Goal: Transaction & Acquisition: Purchase product/service

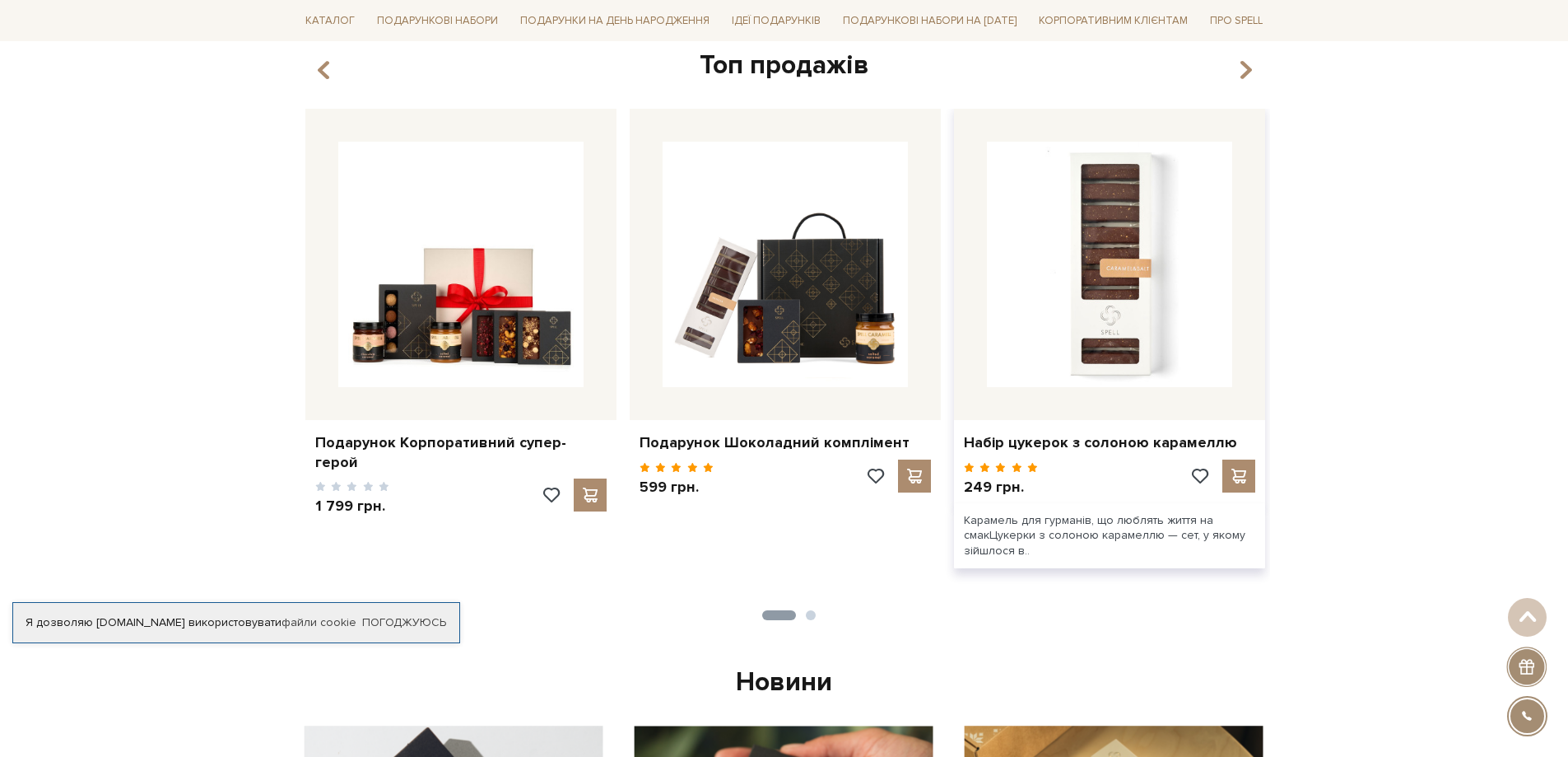
scroll to position [659, 0]
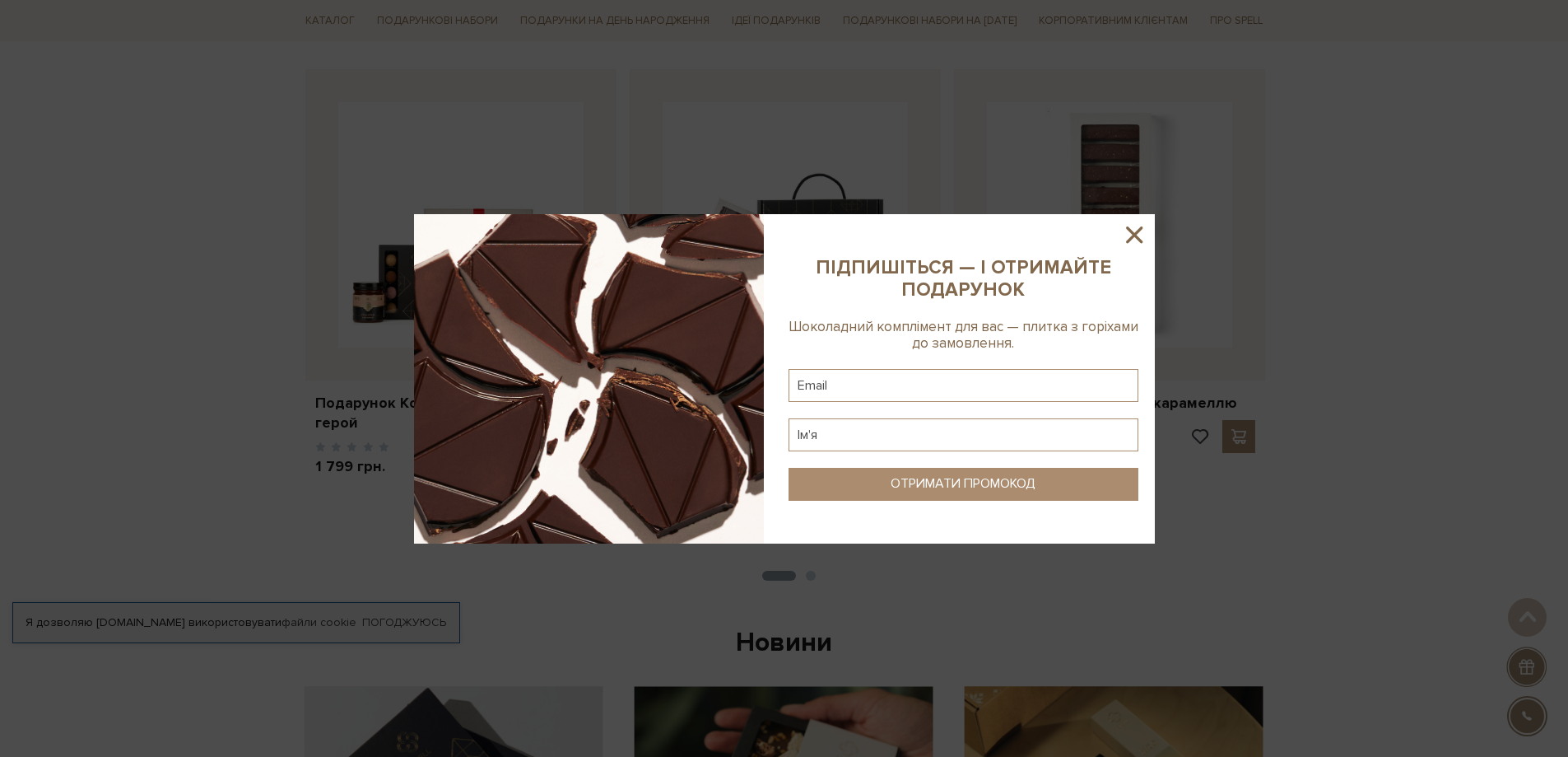
click at [1131, 233] on icon at bounding box center [1134, 234] width 17 height 17
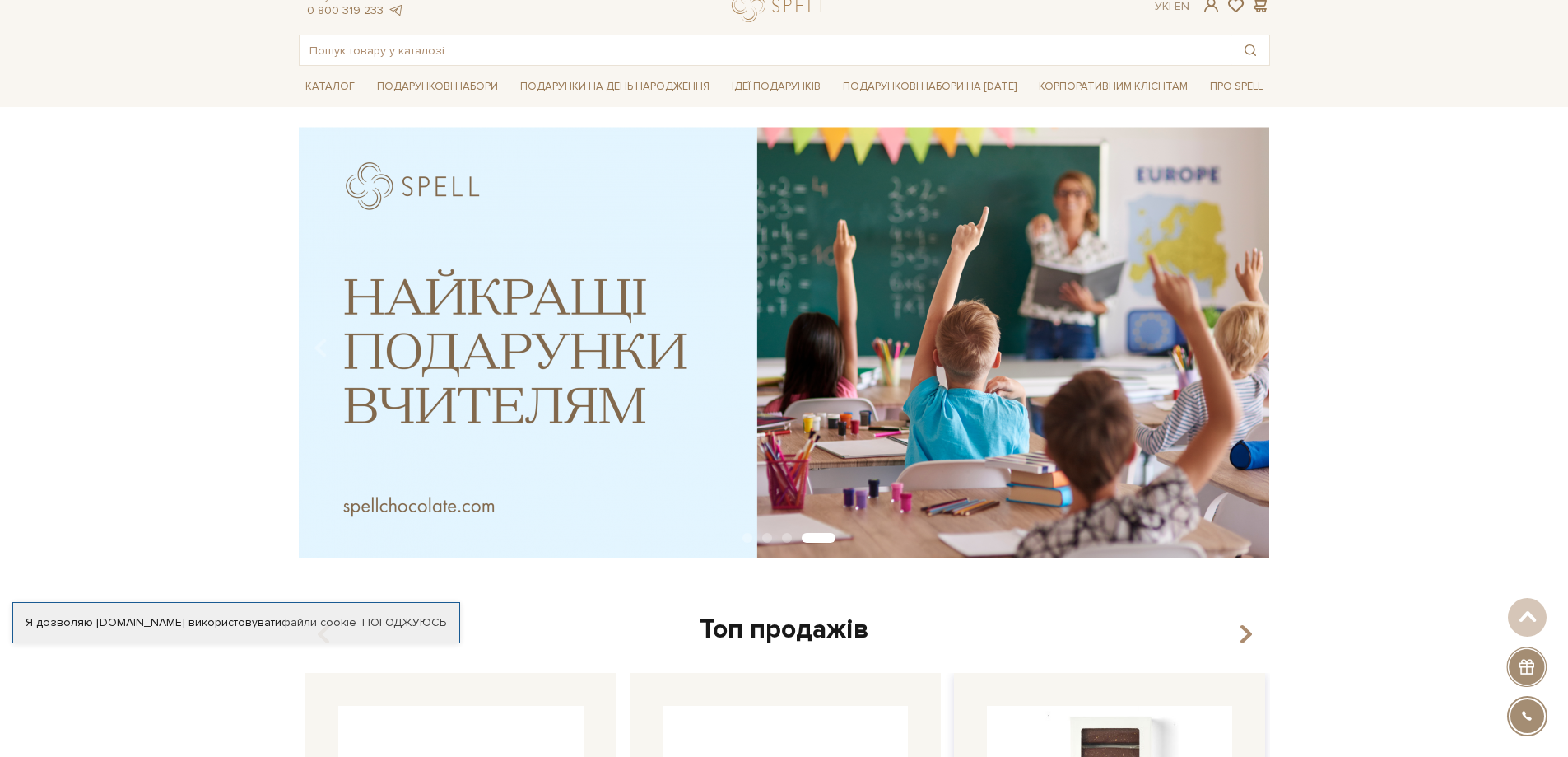
scroll to position [0, 0]
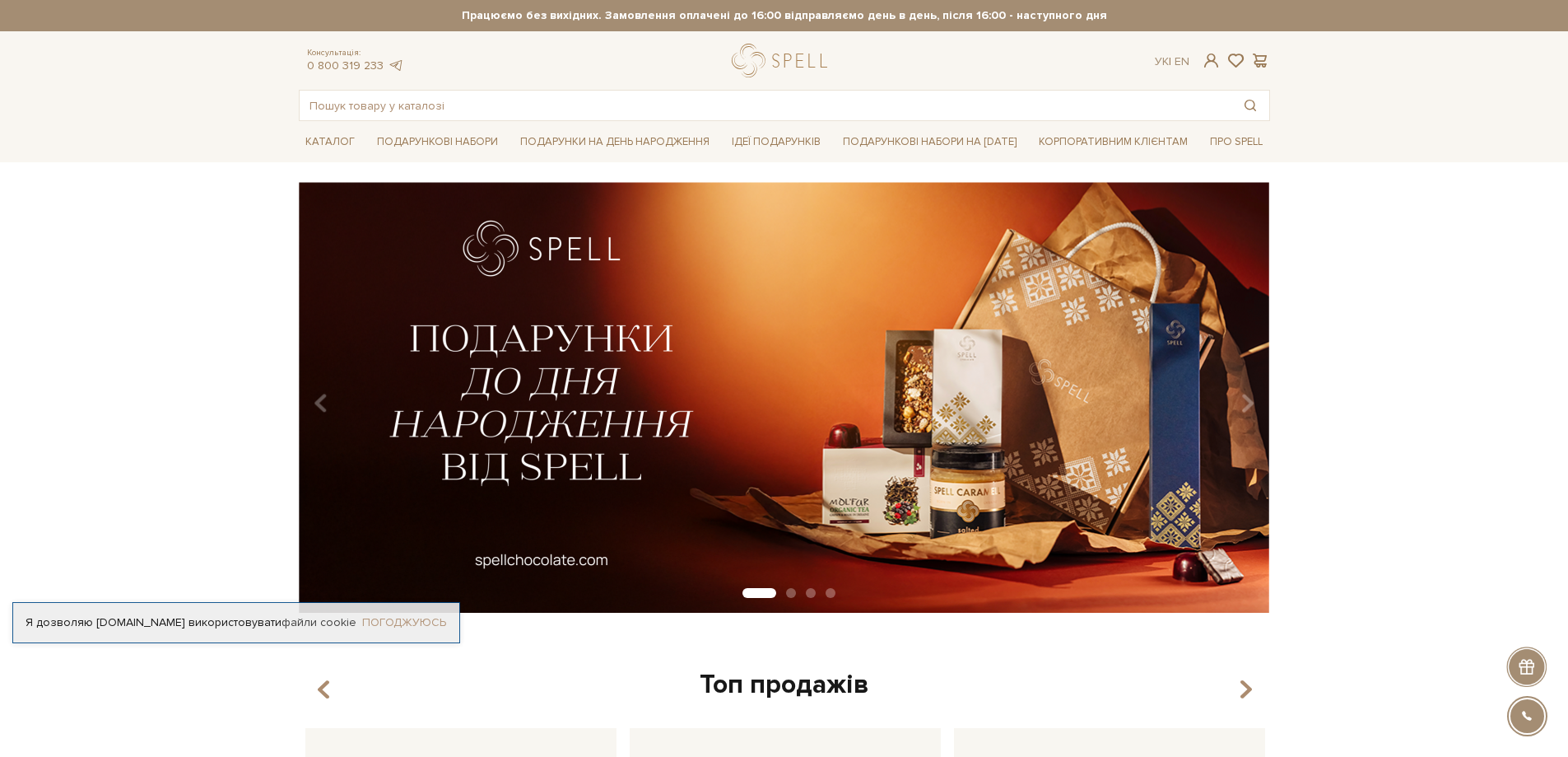
click at [416, 626] on link "Погоджуюсь" at bounding box center [404, 622] width 84 height 15
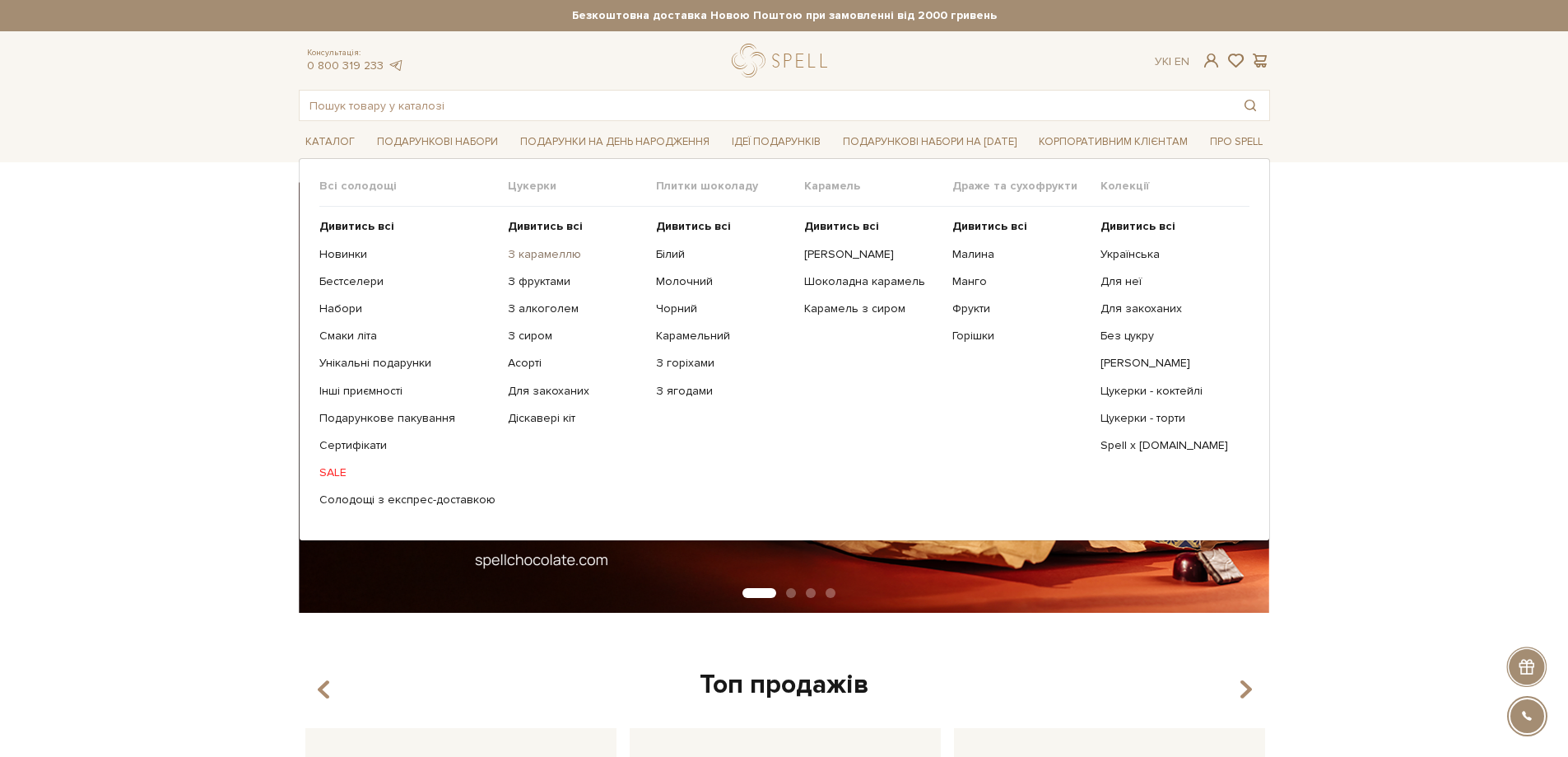
click at [542, 253] on link "З карамеллю" at bounding box center [576, 254] width 136 height 15
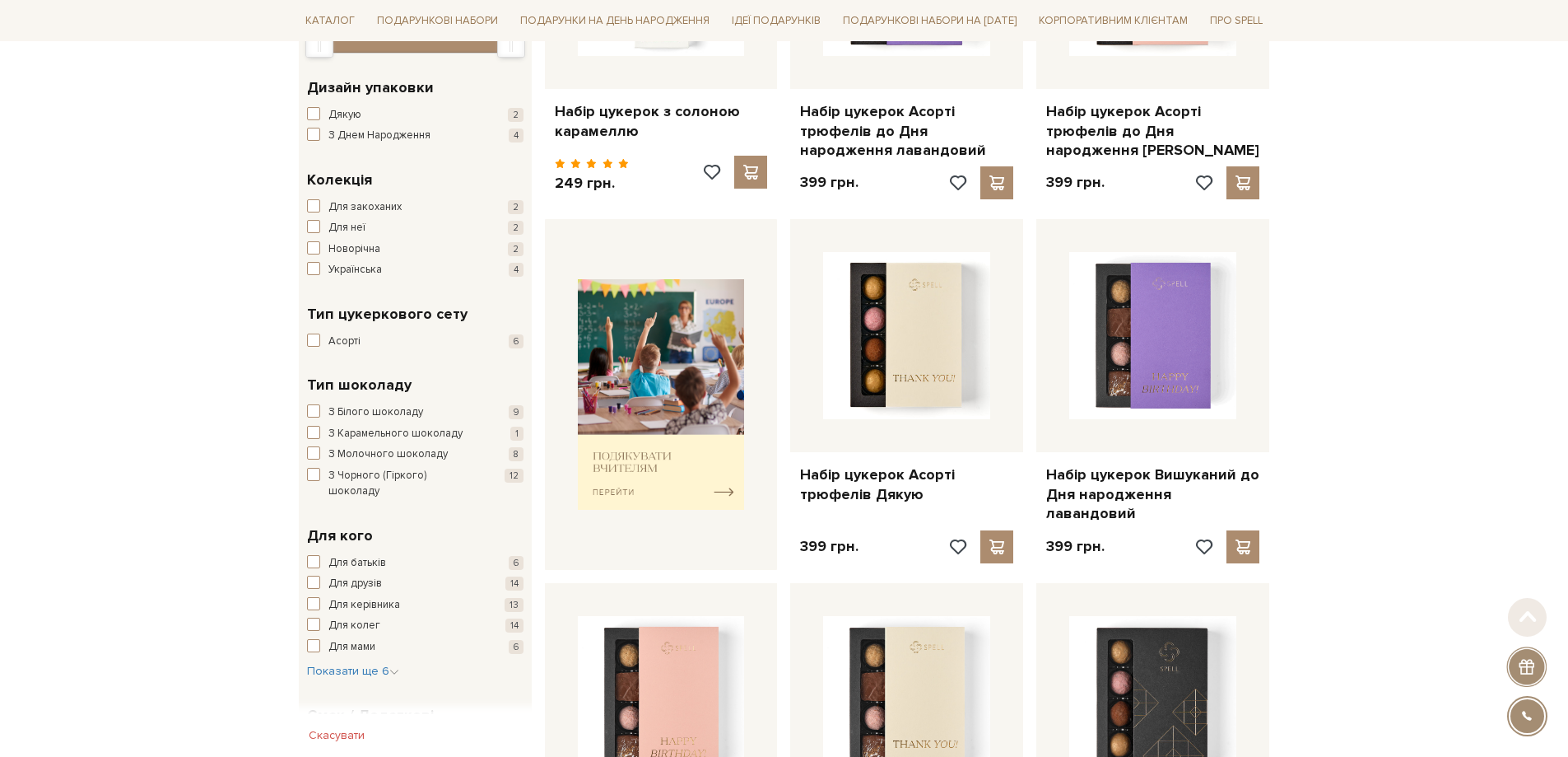
scroll to position [494, 0]
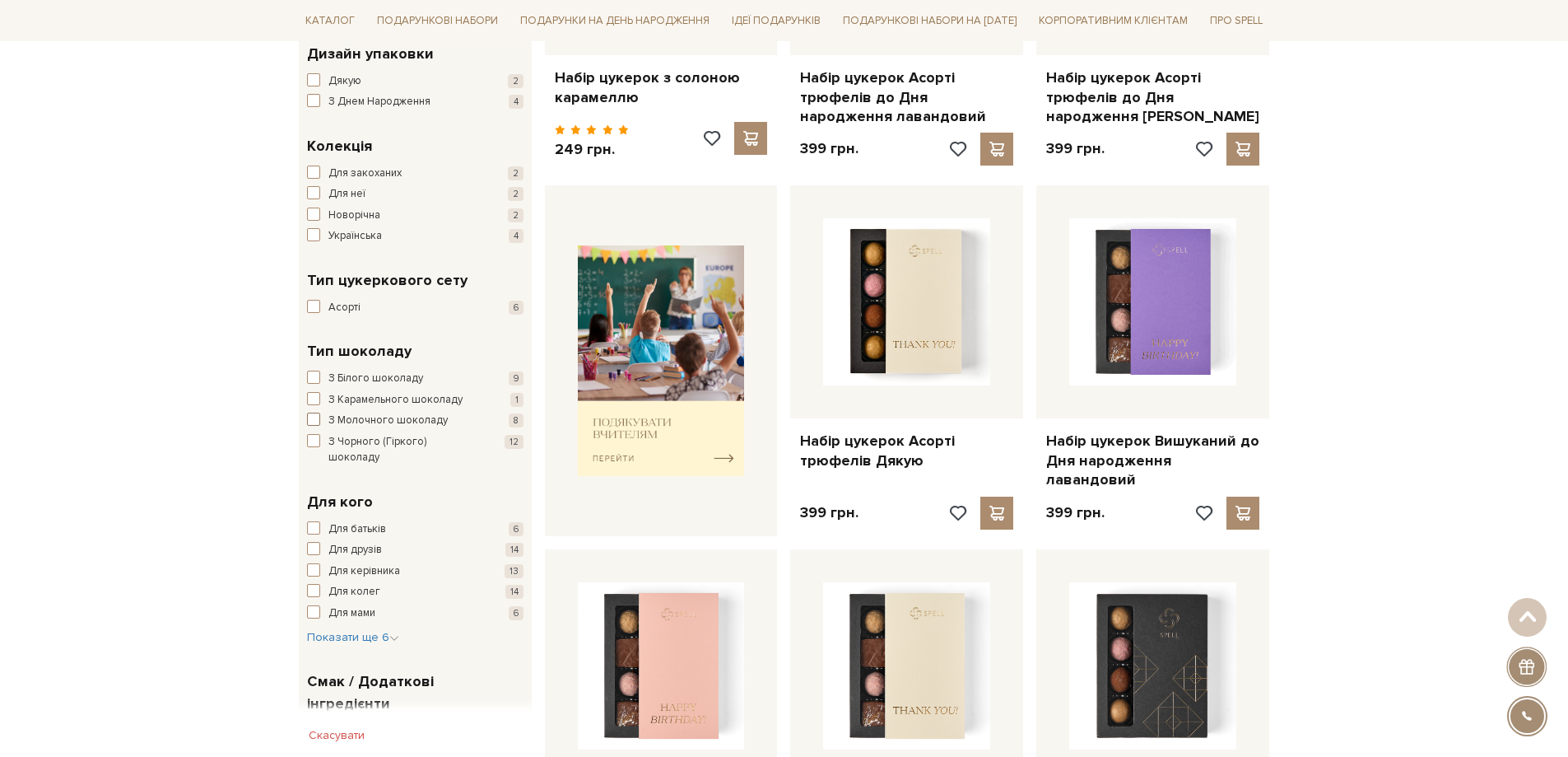
click at [315, 421] on span "button" at bounding box center [314, 419] width 13 height 13
